Goal: Check status: Check status

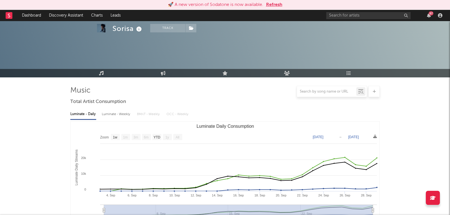
select select "1w"
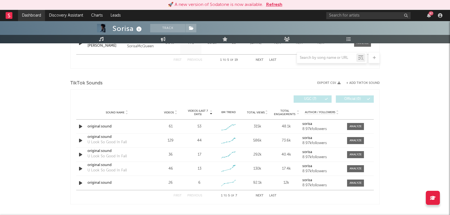
click at [30, 10] on link "Dashboard" at bounding box center [31, 15] width 27 height 11
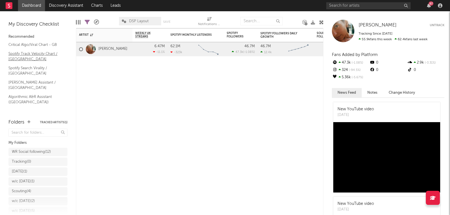
scroll to position [27, 0]
